Goal: Task Accomplishment & Management: Manage account settings

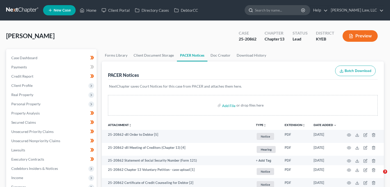
click at [272, 14] on input "search" at bounding box center [278, 9] width 47 height 9
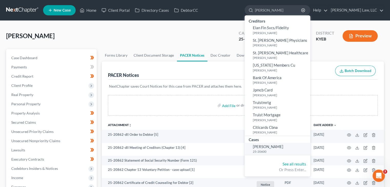
type input "[PERSON_NAME]"
click at [283, 148] on link "[PERSON_NAME] 25-20600" at bounding box center [277, 149] width 66 height 13
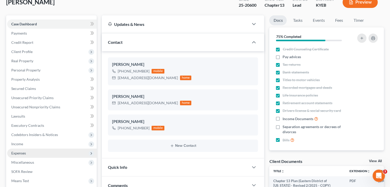
scroll to position [29, 0]
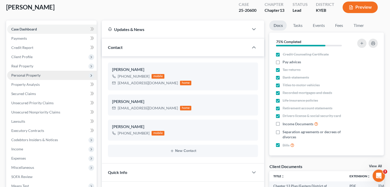
click at [23, 78] on span "Personal Property" at bounding box center [51, 75] width 89 height 9
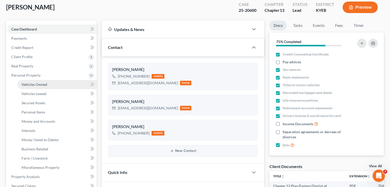
click at [47, 86] on span "Vehicles Owned" at bounding box center [35, 84] width 26 height 4
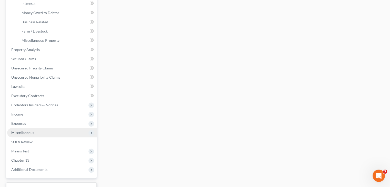
scroll to position [162, 0]
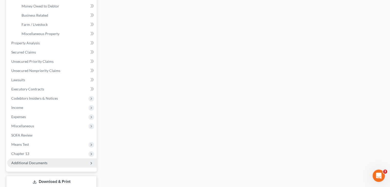
click at [28, 164] on span "Additional Documents" at bounding box center [29, 163] width 36 height 4
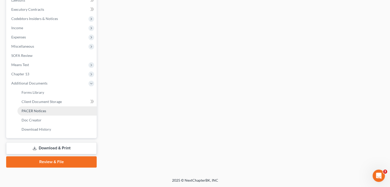
scroll to position [150, 0]
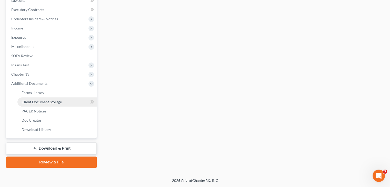
click at [44, 106] on link "Client Document Storage" at bounding box center [56, 101] width 79 height 9
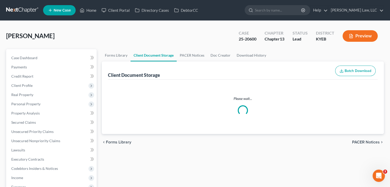
select select "7"
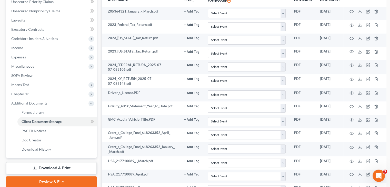
scroll to position [132, 0]
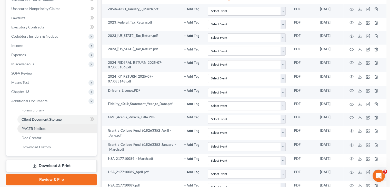
click at [69, 128] on link "PACER Notices" at bounding box center [56, 128] width 79 height 9
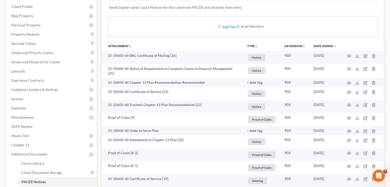
scroll to position [81, 0]
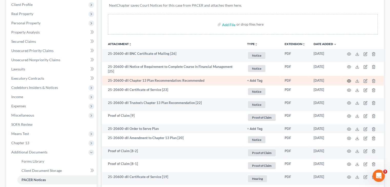
click at [348, 80] on circle "button" at bounding box center [348, 80] width 1 height 1
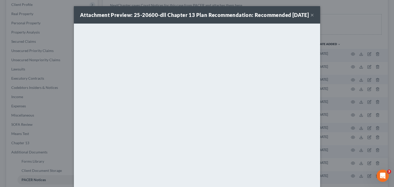
click at [311, 18] on button "×" at bounding box center [312, 15] width 4 height 6
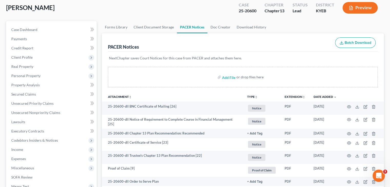
scroll to position [0, 0]
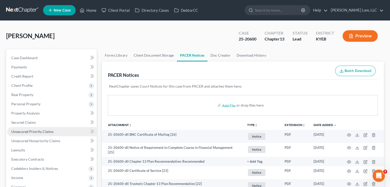
click at [29, 131] on span "Unsecured Priority Claims" at bounding box center [32, 131] width 42 height 4
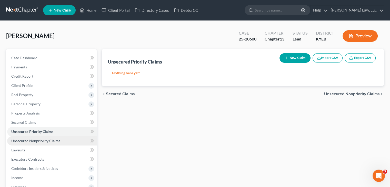
click at [49, 140] on span "Unsecured Nonpriority Claims" at bounding box center [35, 141] width 49 height 4
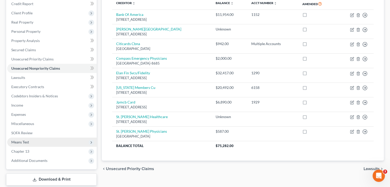
scroll to position [104, 0]
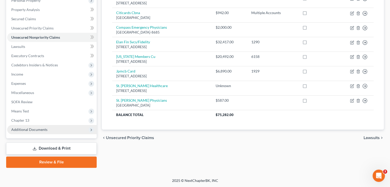
click at [39, 132] on span "Additional Documents" at bounding box center [51, 129] width 89 height 9
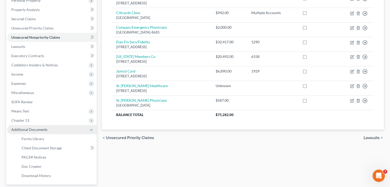
scroll to position [144, 0]
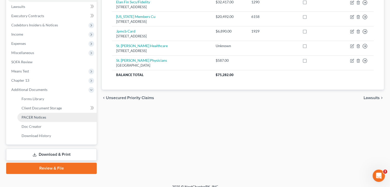
click at [42, 120] on link "PACER Notices" at bounding box center [56, 117] width 79 height 9
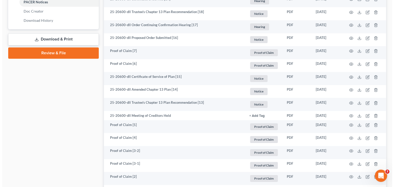
scroll to position [292, 0]
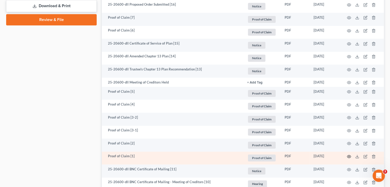
click at [348, 155] on icon "button" at bounding box center [349, 157] width 4 height 4
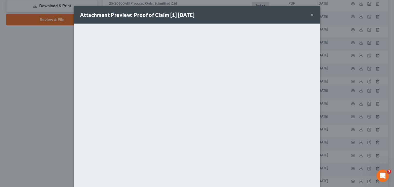
click at [311, 15] on button "×" at bounding box center [312, 15] width 4 height 6
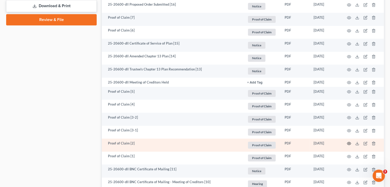
click at [351, 142] on icon "button" at bounding box center [349, 143] width 4 height 4
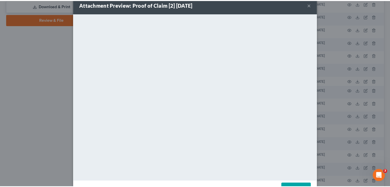
scroll to position [10, 0]
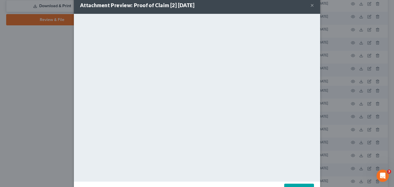
click at [310, 6] on button "×" at bounding box center [312, 5] width 4 height 6
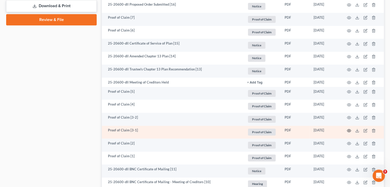
click at [347, 129] on icon "button" at bounding box center [349, 131] width 4 height 4
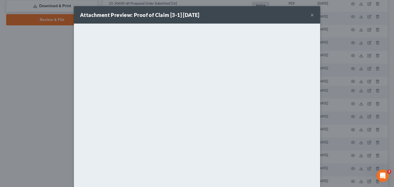
click at [310, 15] on button "×" at bounding box center [312, 15] width 4 height 6
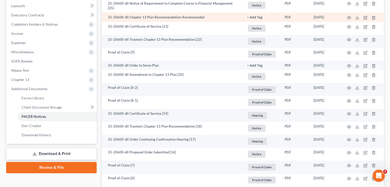
scroll to position [145, 0]
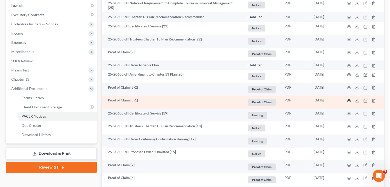
click at [349, 99] on icon "button" at bounding box center [349, 101] width 4 height 4
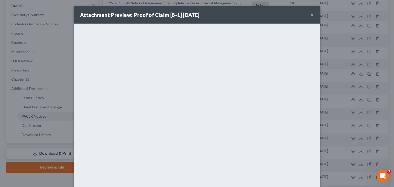
click at [310, 16] on button "×" at bounding box center [312, 15] width 4 height 6
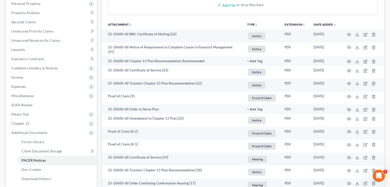
scroll to position [95, 0]
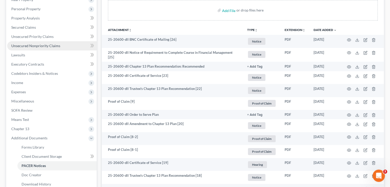
click at [56, 45] on span "Unsecured Nonpriority Claims" at bounding box center [35, 46] width 49 height 4
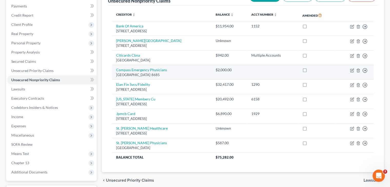
scroll to position [71, 0]
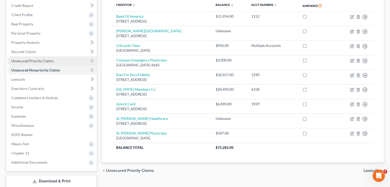
click at [39, 59] on span "Unsecured Priority Claims" at bounding box center [32, 61] width 42 height 4
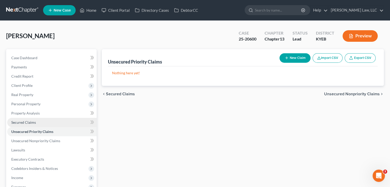
click at [43, 122] on link "Secured Claims" at bounding box center [51, 122] width 89 height 9
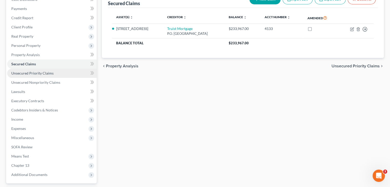
scroll to position [57, 0]
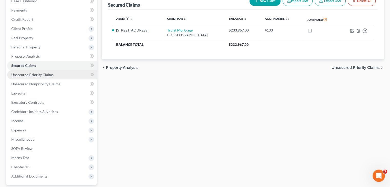
click at [48, 74] on span "Unsecured Priority Claims" at bounding box center [32, 75] width 42 height 4
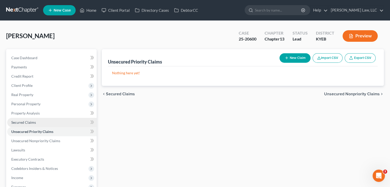
click at [49, 119] on link "Secured Claims" at bounding box center [51, 122] width 89 height 9
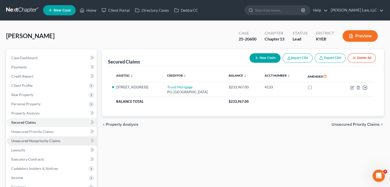
click at [51, 137] on link "Unsecured Nonpriority Claims" at bounding box center [51, 140] width 89 height 9
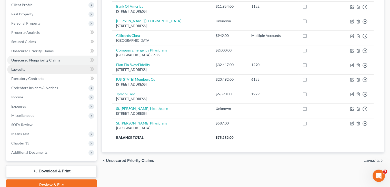
scroll to position [81, 0]
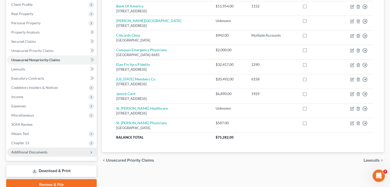
click at [39, 153] on span "Additional Documents" at bounding box center [29, 152] width 36 height 4
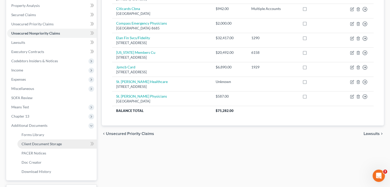
click at [43, 143] on span "Client Document Storage" at bounding box center [42, 144] width 40 height 4
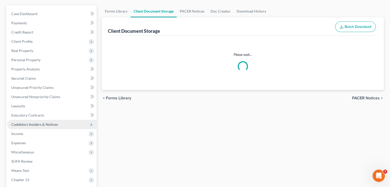
scroll to position [8, 0]
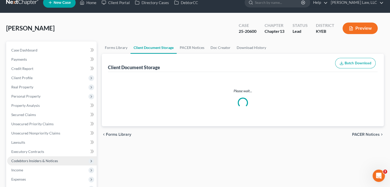
select select "7"
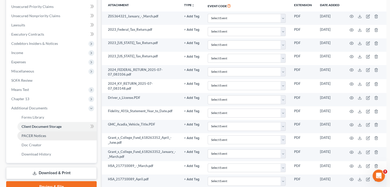
click at [49, 132] on link "PACER Notices" at bounding box center [56, 135] width 79 height 9
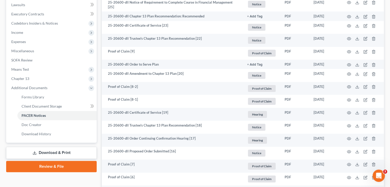
scroll to position [146, 0]
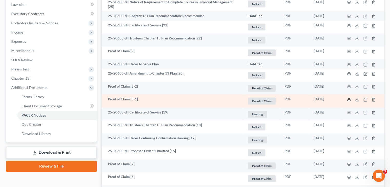
click at [347, 99] on icon "button" at bounding box center [349, 100] width 4 height 4
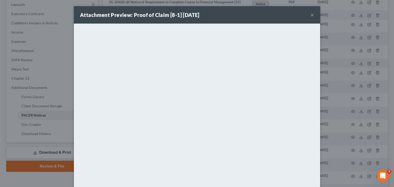
click at [311, 15] on button "×" at bounding box center [312, 15] width 4 height 6
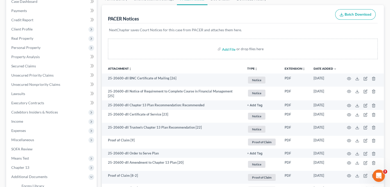
scroll to position [57, 0]
click at [166, 32] on div "NextChapter saves Court Notices for this case from PACER and attaches them here." at bounding box center [243, 32] width 270 height 19
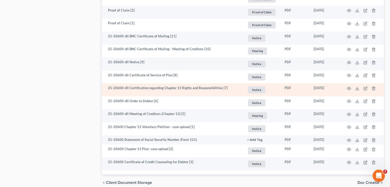
scroll to position [428, 0]
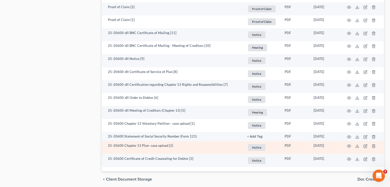
click at [351, 145] on td at bounding box center [362, 147] width 43 height 13
click at [349, 145] on icon "button" at bounding box center [349, 146] width 4 height 3
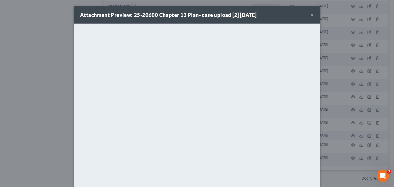
click at [311, 12] on button "×" at bounding box center [312, 15] width 4 height 6
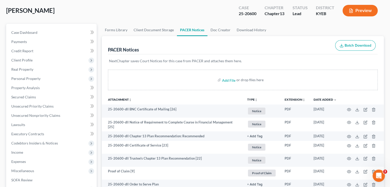
scroll to position [0, 0]
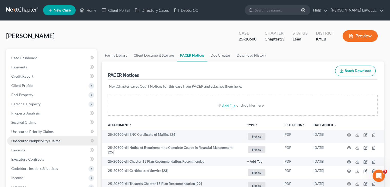
click at [37, 140] on span "Unsecured Nonpriority Claims" at bounding box center [35, 141] width 49 height 4
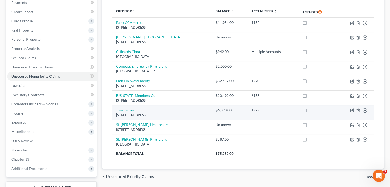
scroll to position [104, 0]
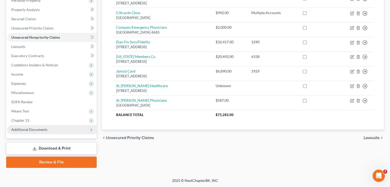
click at [46, 129] on span "Additional Documents" at bounding box center [29, 129] width 36 height 4
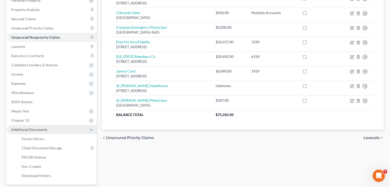
scroll to position [150, 0]
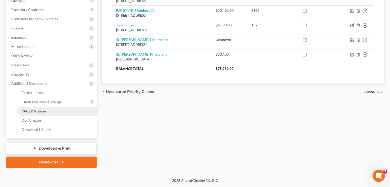
click at [45, 111] on span "PACER Notices" at bounding box center [34, 111] width 25 height 4
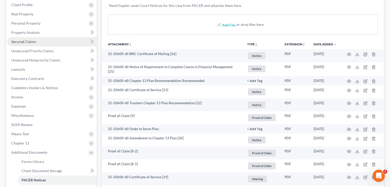
scroll to position [56, 0]
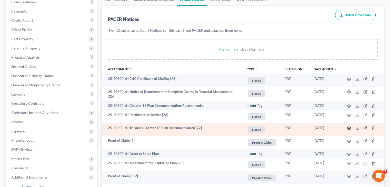
click at [347, 126] on icon "button" at bounding box center [349, 128] width 4 height 4
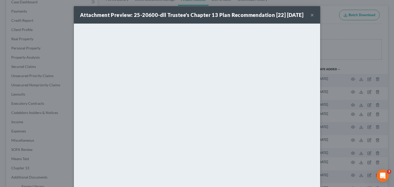
click at [303, 16] on div "Attachment Preview: 25-20600-dll Trustee's Chapter 13 Plan Recommendation [22] …" at bounding box center [191, 14] width 223 height 7
click at [310, 18] on button "×" at bounding box center [312, 15] width 4 height 6
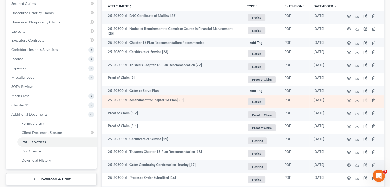
scroll to position [78, 0]
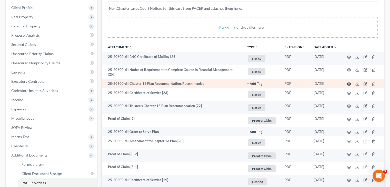
click at [350, 83] on icon "button" at bounding box center [349, 84] width 4 height 4
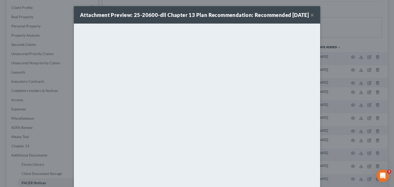
click at [311, 18] on button "×" at bounding box center [312, 15] width 4 height 6
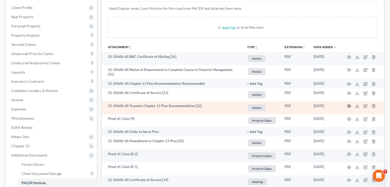
click at [348, 106] on circle "button" at bounding box center [348, 106] width 1 height 1
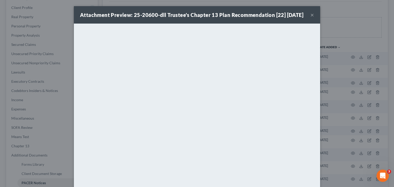
click at [310, 18] on button "×" at bounding box center [312, 15] width 4 height 6
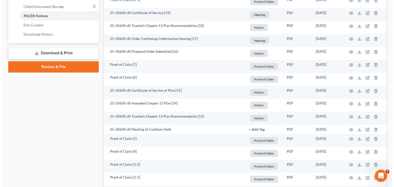
scroll to position [262, 0]
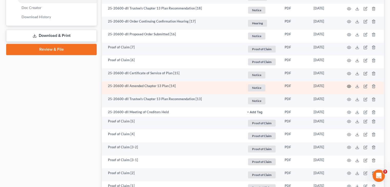
click at [350, 84] on icon "button" at bounding box center [349, 86] width 4 height 4
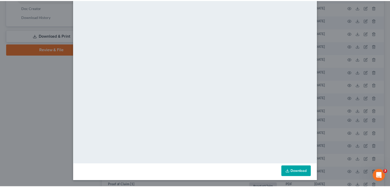
scroll to position [0, 0]
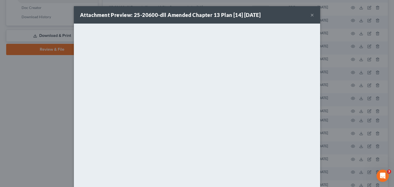
click at [310, 16] on button "×" at bounding box center [312, 15] width 4 height 6
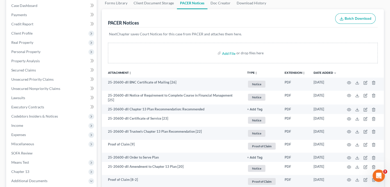
scroll to position [69, 0]
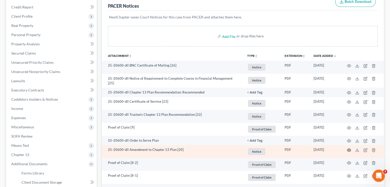
click at [349, 149] on icon "button" at bounding box center [349, 150] width 4 height 4
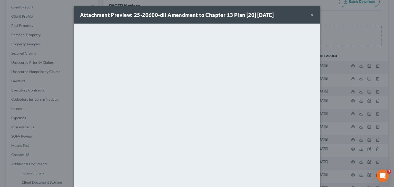
click at [313, 15] on div "Attachment Preview: 25-20600-dll Amendment to Chapter 13 Plan [20] [DATE] ×" at bounding box center [197, 14] width 246 height 17
click at [308, 14] on div "Attachment Preview: 25-20600-dll Amendment to Chapter 13 Plan [20] [DATE] ×" at bounding box center [197, 14] width 246 height 17
click at [310, 16] on button "×" at bounding box center [312, 15] width 4 height 6
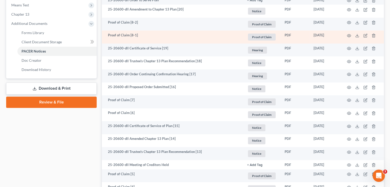
scroll to position [210, 0]
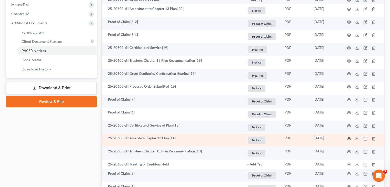
click at [348, 138] on circle "button" at bounding box center [348, 138] width 1 height 1
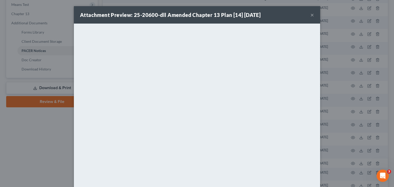
click at [308, 15] on div "Attachment Preview: 25-20600-dll Amended Chapter 13 Plan [14] [DATE] ×" at bounding box center [197, 14] width 246 height 17
click at [310, 15] on button "×" at bounding box center [312, 15] width 4 height 6
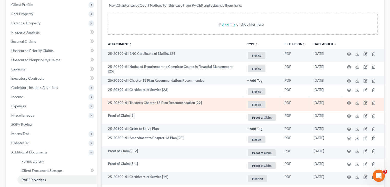
scroll to position [81, 0]
click at [218, 150] on td "Proof of Claim [8-2]" at bounding box center [172, 152] width 141 height 13
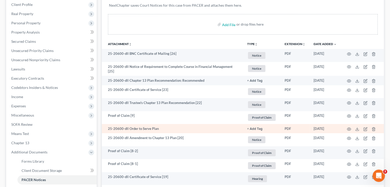
scroll to position [0, 0]
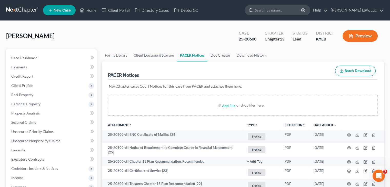
click at [274, 11] on input "search" at bounding box center [278, 9] width 47 height 9
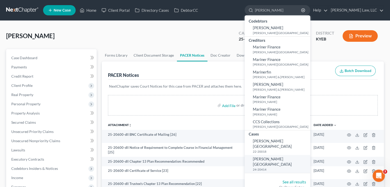
type input "[PERSON_NAME]"
click at [271, 167] on small "24-20414" at bounding box center [281, 169] width 56 height 4
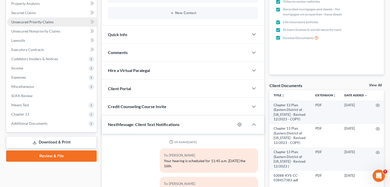
scroll to position [110, 0]
click at [15, 127] on span "Additional Documents" at bounding box center [51, 122] width 89 height 9
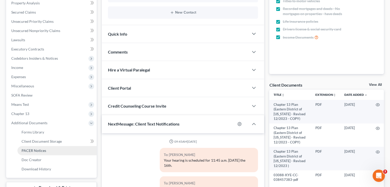
scroll to position [98, 0]
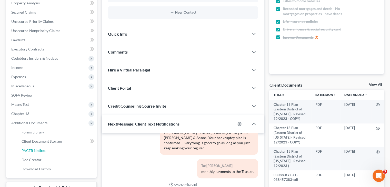
click at [34, 149] on span "PACER Notices" at bounding box center [34, 150] width 25 height 4
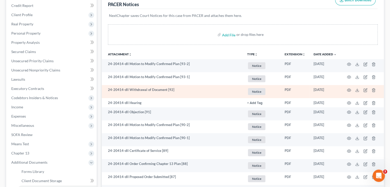
scroll to position [71, 0]
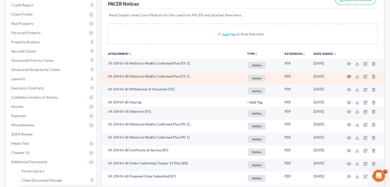
click at [349, 76] on icon "button" at bounding box center [349, 77] width 4 height 4
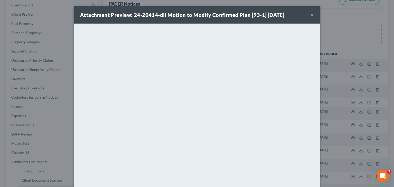
click at [310, 14] on button "×" at bounding box center [312, 15] width 4 height 6
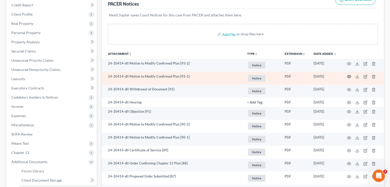
click at [347, 77] on icon "button" at bounding box center [349, 76] width 4 height 3
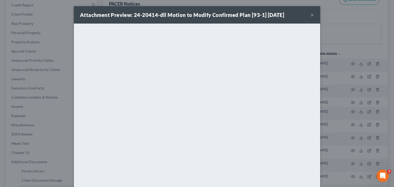
click at [310, 15] on button "×" at bounding box center [312, 15] width 4 height 6
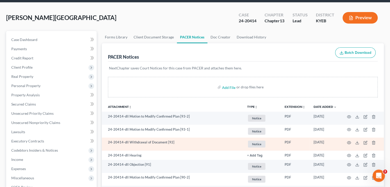
scroll to position [0, 0]
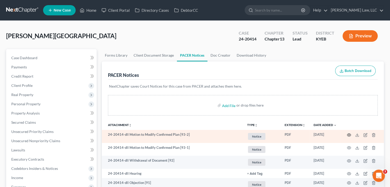
click at [348, 135] on icon "button" at bounding box center [349, 135] width 4 height 4
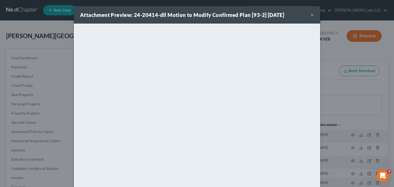
click at [310, 15] on button "×" at bounding box center [312, 15] width 4 height 6
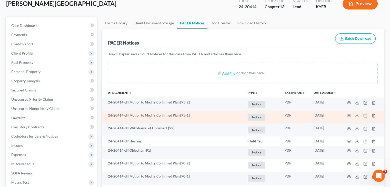
scroll to position [33, 0]
click at [348, 116] on icon "button" at bounding box center [349, 115] width 4 height 3
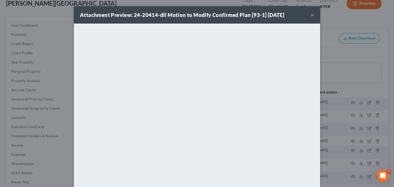
click at [310, 16] on button "×" at bounding box center [312, 15] width 4 height 6
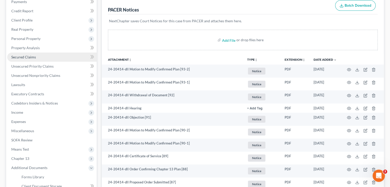
scroll to position [0, 0]
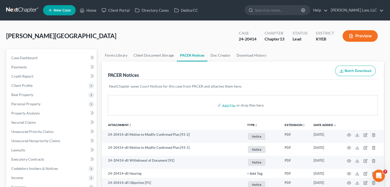
click at [16, 13] on link at bounding box center [22, 10] width 33 height 9
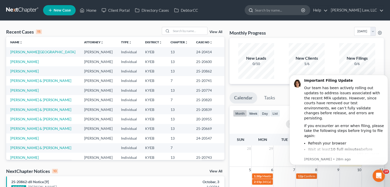
click at [271, 9] on input "search" at bounding box center [278, 9] width 47 height 9
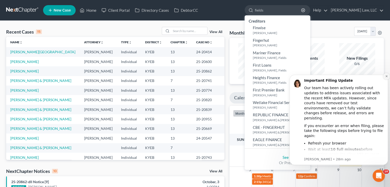
type input "fields"
click at [384, 76] on button "Dismiss notification" at bounding box center [386, 76] width 7 height 7
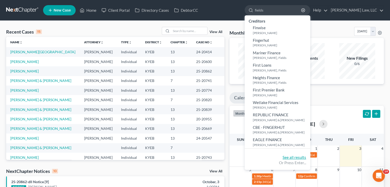
click at [294, 157] on link "See all results" at bounding box center [294, 157] width 24 height 5
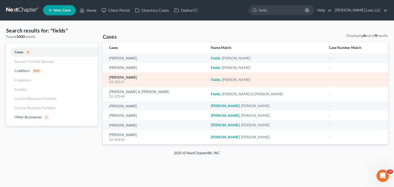
click at [118, 79] on link "Fields, Latasha" at bounding box center [123, 78] width 28 height 4
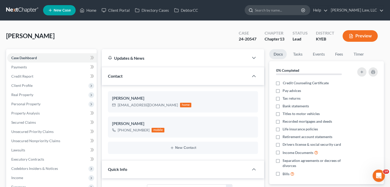
click at [259, 8] on input "search" at bounding box center [278, 9] width 47 height 9
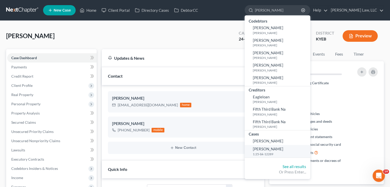
type input "demoss"
click at [275, 155] on small "1:25-bk-12289" at bounding box center [281, 154] width 56 height 4
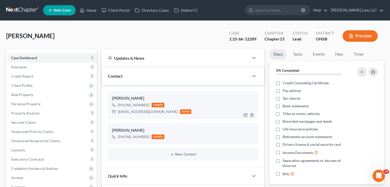
scroll to position [107, 0]
click at [267, 7] on input "search" at bounding box center [278, 9] width 47 height 9
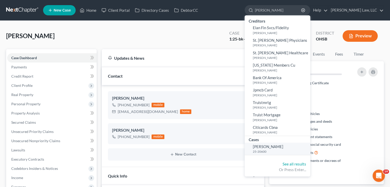
type input "[PERSON_NAME]"
click at [268, 150] on small "25-20600" at bounding box center [281, 151] width 56 height 4
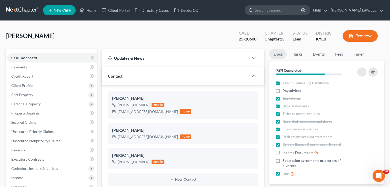
click at [284, 11] on input "search" at bounding box center [278, 9] width 47 height 9
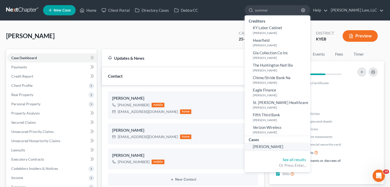
type input "summer"
click at [256, 148] on span "Summerlin, William" at bounding box center [268, 146] width 30 height 5
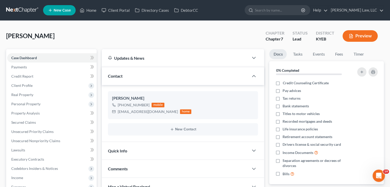
click at [97, 121] on div "Case Dashboard Payments Invoices Payments Payments Credit Report Client Profile" at bounding box center [52, 184] width 96 height 270
click at [43, 85] on span "Client Profile" at bounding box center [51, 85] width 89 height 9
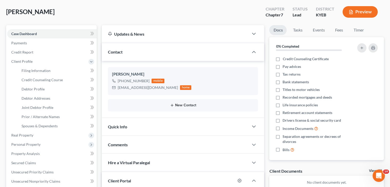
scroll to position [25, 0]
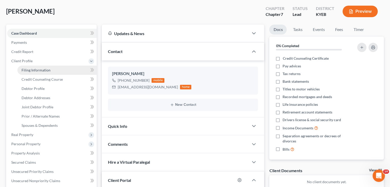
click at [46, 67] on link "Filing Information" at bounding box center [56, 70] width 79 height 9
select select "1"
select select "0"
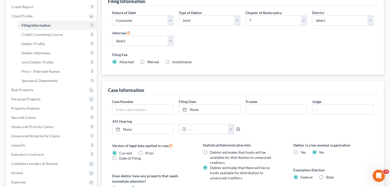
scroll to position [67, 0]
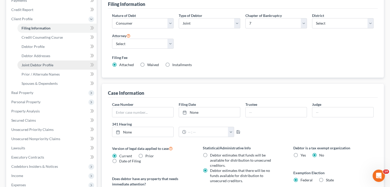
click at [44, 62] on link "Joint Debtor Profile" at bounding box center [56, 64] width 79 height 9
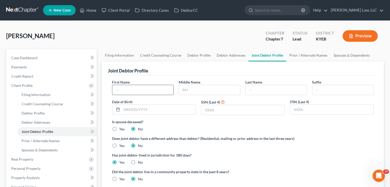
click at [133, 93] on input "text" at bounding box center [142, 90] width 61 height 10
type input "Betty"
type input "/"
type input "Summerlin"
click at [209, 127] on div "Is spouse deceased? Yes No" at bounding box center [242, 125] width 261 height 13
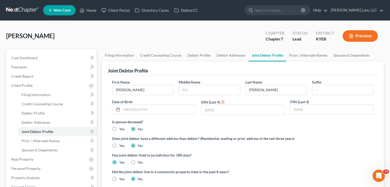
click at [187, 81] on label "Middle Name" at bounding box center [190, 81] width 22 height 5
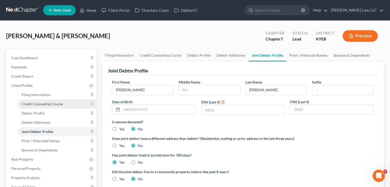
click at [37, 102] on span "Credit Counseling Course" at bounding box center [42, 104] width 41 height 4
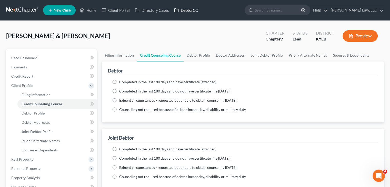
click at [183, 8] on link "DebtorCC" at bounding box center [185, 10] width 29 height 9
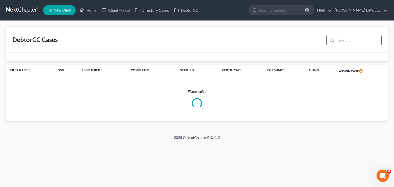
click at [356, 41] on input "search" at bounding box center [358, 40] width 45 height 10
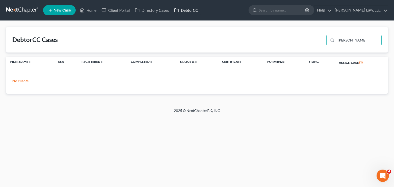
type input "summerlin"
click at [199, 14] on link "DebtorCC" at bounding box center [185, 10] width 29 height 9
click at [94, 9] on link "Home" at bounding box center [88, 10] width 22 height 9
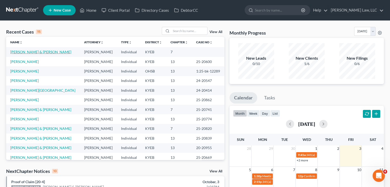
click at [31, 50] on link "Summerlin, William & Betty" at bounding box center [40, 52] width 61 height 4
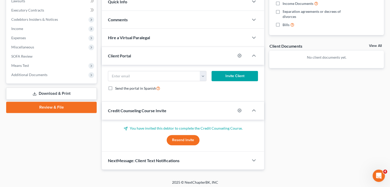
scroll to position [149, 0]
click at [179, 139] on button "Resend Invite" at bounding box center [183, 140] width 33 height 10
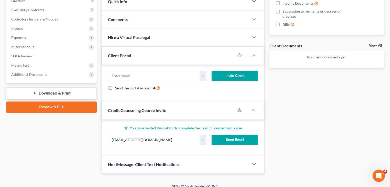
click at [226, 140] on button "Send Email" at bounding box center [234, 140] width 47 height 10
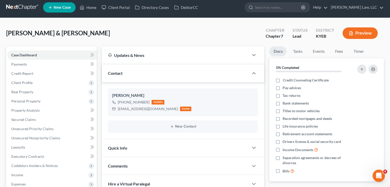
scroll to position [3, 0]
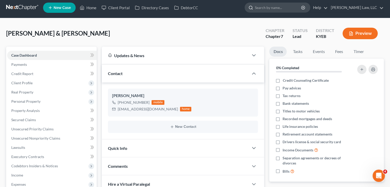
click at [262, 11] on input "search" at bounding box center [278, 7] width 47 height 9
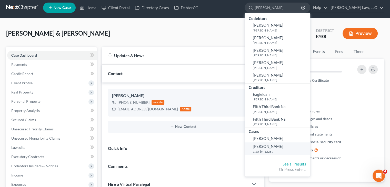
type input "demoss"
click at [276, 146] on span "Demoss, Kellie" at bounding box center [268, 146] width 30 height 5
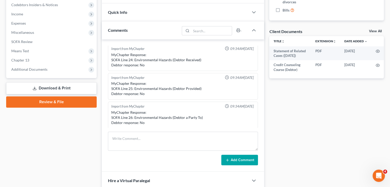
scroll to position [190, 0]
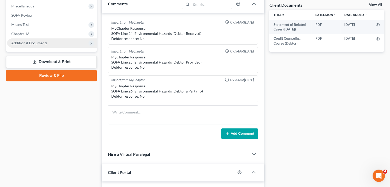
click at [31, 44] on span "Additional Documents" at bounding box center [29, 43] width 36 height 4
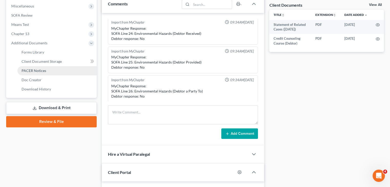
click at [52, 68] on link "PACER Notices" at bounding box center [56, 70] width 79 height 9
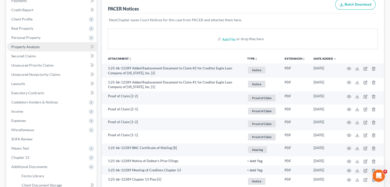
scroll to position [62, 0]
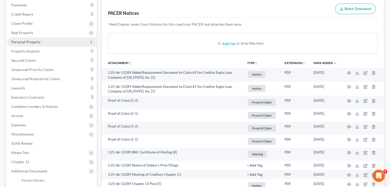
click at [21, 40] on span "Personal Property" at bounding box center [25, 42] width 29 height 4
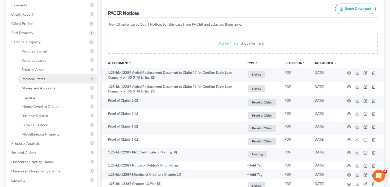
click at [37, 79] on span "Personal Items" at bounding box center [34, 79] width 24 height 4
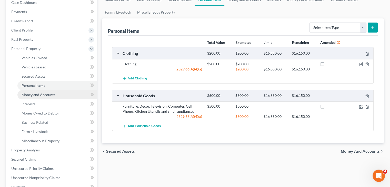
click at [48, 98] on link "Money and Accounts" at bounding box center [56, 94] width 79 height 9
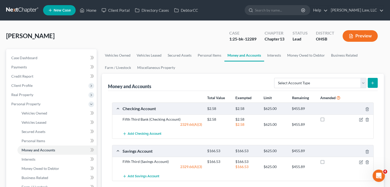
scroll to position [31, 0]
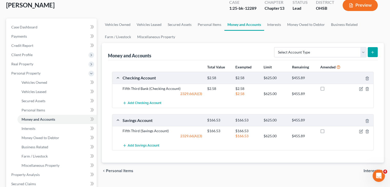
click at [129, 16] on div "Demoss, Kellie Upgraded Case 1:25-bk-12289 Chapter Chapter 13 Status Lead Distr…" at bounding box center [194, 7] width 377 height 22
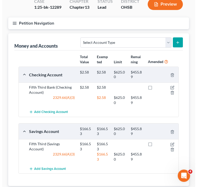
scroll to position [44, 0]
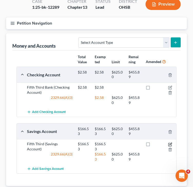
click at [170, 142] on icon "button" at bounding box center [170, 144] width 4 height 4
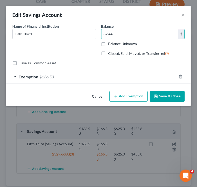
type input "82.44"
click at [76, 74] on div "Exemption $166.53" at bounding box center [91, 77] width 170 height 14
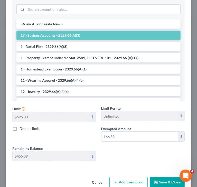
scroll to position [117, 0]
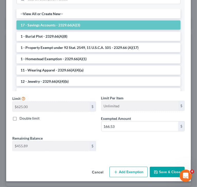
click at [128, 120] on label "Exempted Amount *" at bounding box center [116, 118] width 30 height 5
click at [126, 124] on input "166.53" at bounding box center [139, 126] width 77 height 10
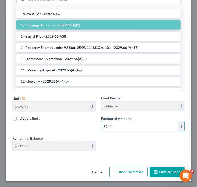
type input "82.44"
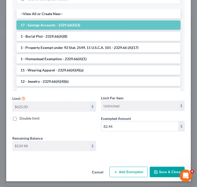
click at [161, 169] on button "Save & Close" at bounding box center [166, 172] width 35 height 11
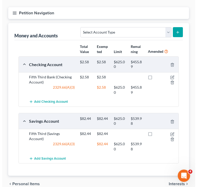
scroll to position [55, 0]
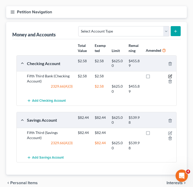
click at [171, 77] on icon "button" at bounding box center [170, 76] width 4 height 4
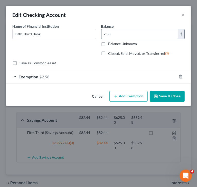
click at [118, 36] on input "2.58" at bounding box center [139, 34] width 77 height 10
type input "82.44"
click at [108, 74] on div "Exemption $2.58" at bounding box center [91, 77] width 170 height 14
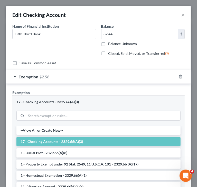
click at [131, 143] on li "17 - Checking Accounts - 2329.66(A)(3)" at bounding box center [98, 141] width 164 height 9
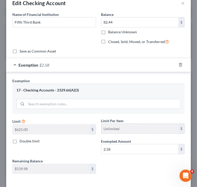
scroll to position [12, 0]
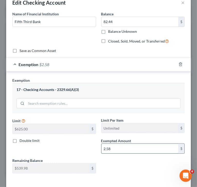
click at [144, 145] on input "2.58" at bounding box center [139, 149] width 77 height 10
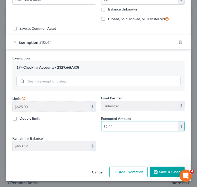
type input "82.44"
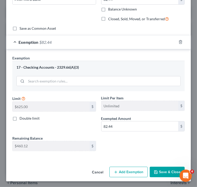
click at [159, 176] on button "Save & Close" at bounding box center [166, 172] width 35 height 11
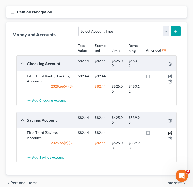
click at [169, 132] on icon "button" at bounding box center [170, 133] width 4 height 4
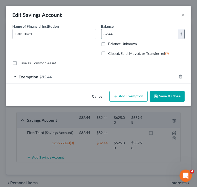
click at [120, 30] on input "82.44" at bounding box center [139, 34] width 77 height 10
type input "118.53"
click at [97, 76] on div "Exemption $82.44" at bounding box center [91, 77] width 170 height 14
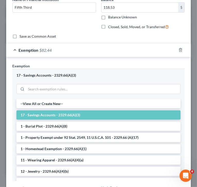
scroll to position [29, 0]
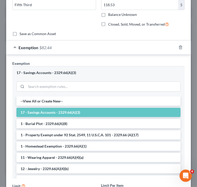
click at [87, 114] on li "17 - Savings Accounts - 2329.66(A)(3)" at bounding box center [98, 112] width 164 height 9
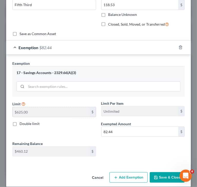
scroll to position [35, 0]
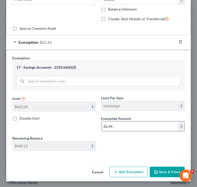
click at [123, 125] on input "82.44" at bounding box center [139, 126] width 77 height 10
type input "118.53"
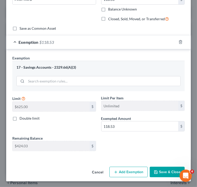
click at [161, 170] on button "Save & Close" at bounding box center [166, 172] width 35 height 11
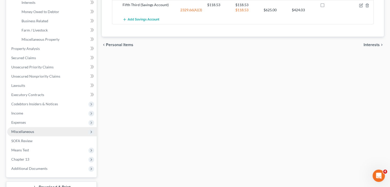
scroll to position [159, 0]
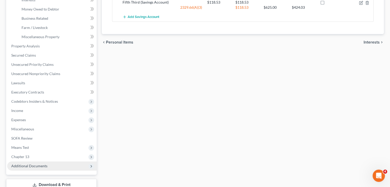
click at [32, 168] on span "Additional Documents" at bounding box center [51, 165] width 89 height 9
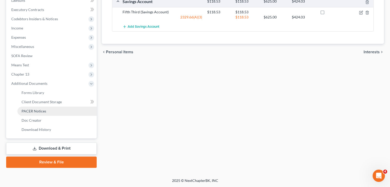
click at [49, 107] on link "PACER Notices" at bounding box center [56, 111] width 79 height 9
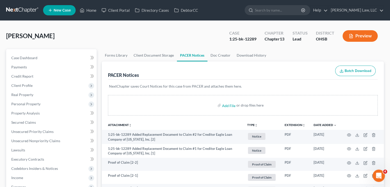
click at [163, 119] on div "Add File or drop files here" at bounding box center [243, 107] width 282 height 25
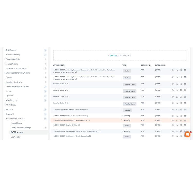
scroll to position [89, 0]
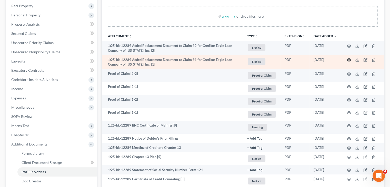
click at [350, 59] on icon "button" at bounding box center [349, 60] width 4 height 3
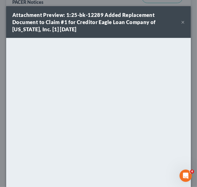
drag, startPoint x: 179, startPoint y: 21, endPoint x: 162, endPoint y: 24, distance: 17.1
click at [181, 21] on button "×" at bounding box center [183, 22] width 4 height 6
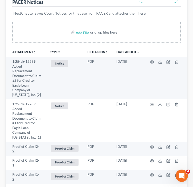
scroll to position [0, 0]
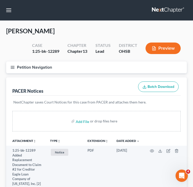
click at [17, 65] on button "Petition Navigation" at bounding box center [96, 68] width 180 height 12
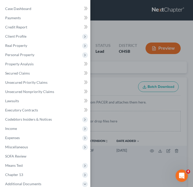
scroll to position [10, 0]
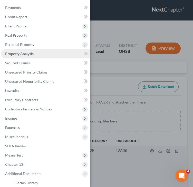
click at [25, 55] on span "Property Analysis" at bounding box center [19, 54] width 28 height 4
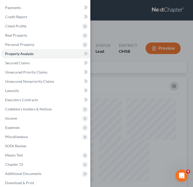
scroll to position [130, 180]
click at [107, 60] on div "Case Dashboard Payments Invoices Payments Payments Credit Report Client Profile" at bounding box center [96, 93] width 193 height 187
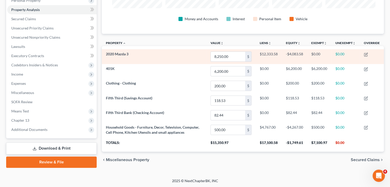
scroll to position [0, 0]
